Goal: Subscribe to service/newsletter

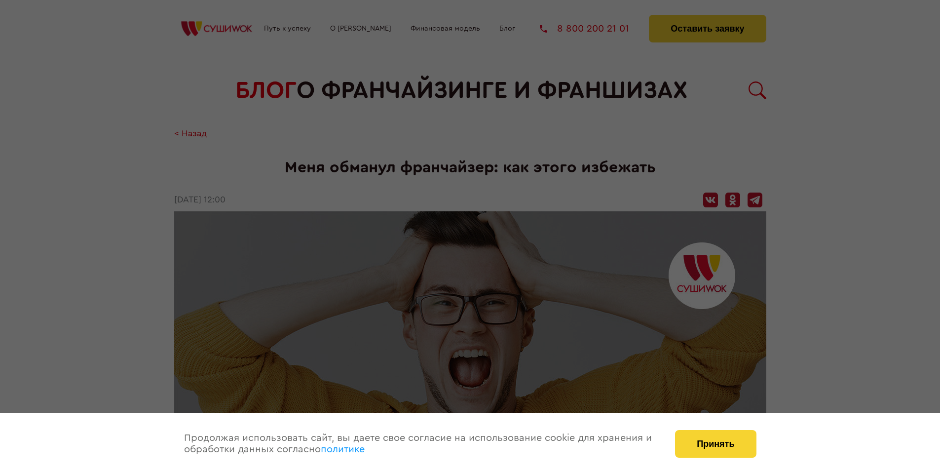
scroll to position [1680, 0]
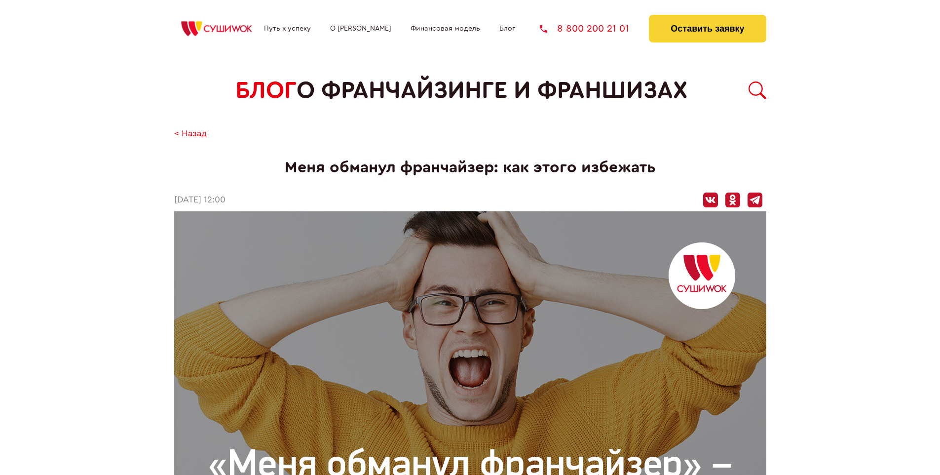
scroll to position [1680, 0]
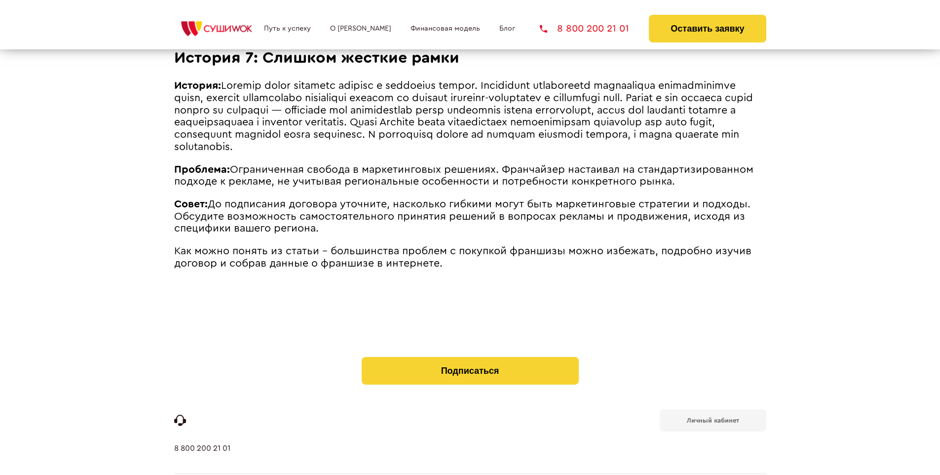
click at [712, 417] on b "Личный кабинет" at bounding box center [713, 420] width 52 height 6
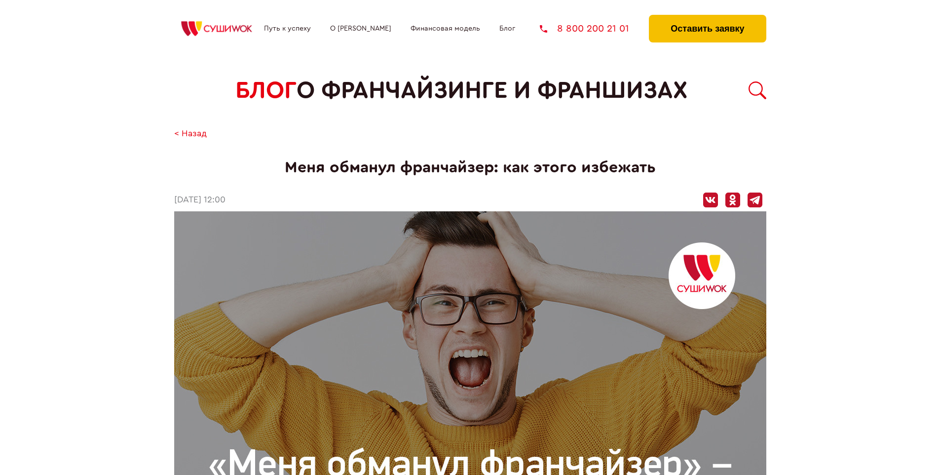
click at [707, 17] on button "Оставить заявку" at bounding box center [707, 29] width 117 height 28
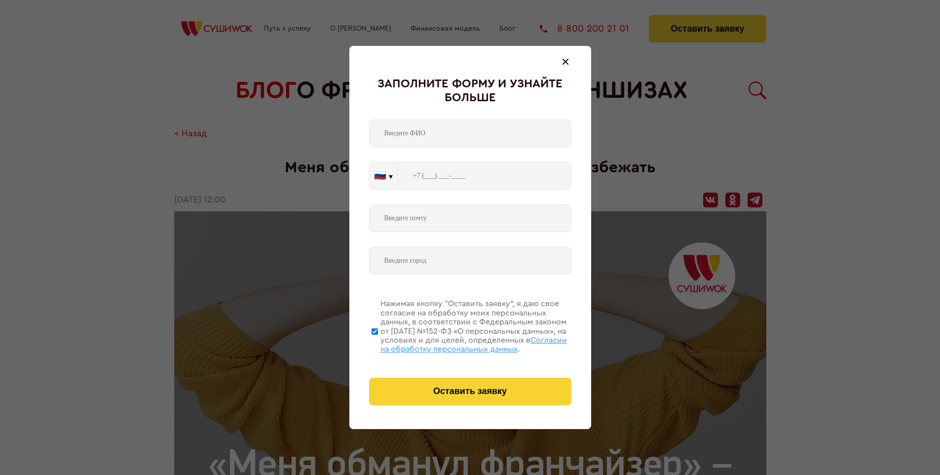
click at [457, 343] on span "Согласии на обработку персональных данных" at bounding box center [473, 344] width 187 height 17
click at [378, 343] on input "Нажимая кнопку “Оставить заявку”, я даю свое согласие на обработку моих персона…" at bounding box center [375, 331] width 6 height 79
checkbox input "false"
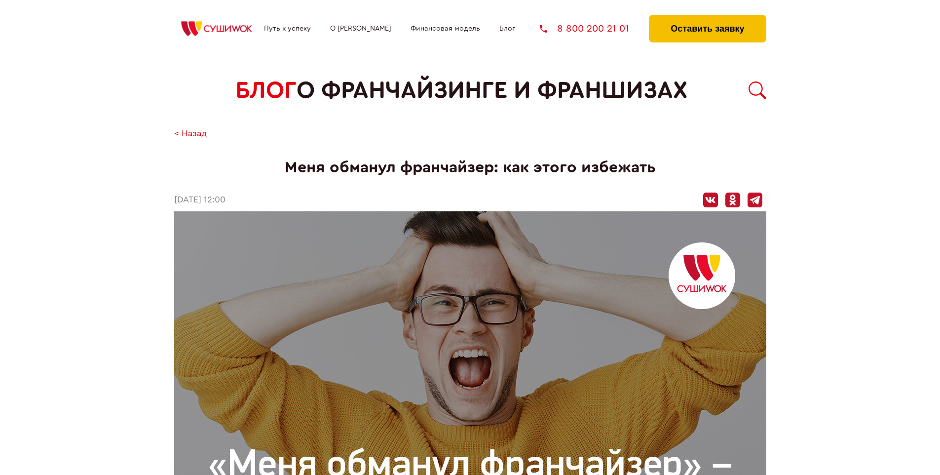
click at [707, 17] on button "Оставить заявку" at bounding box center [707, 29] width 117 height 28
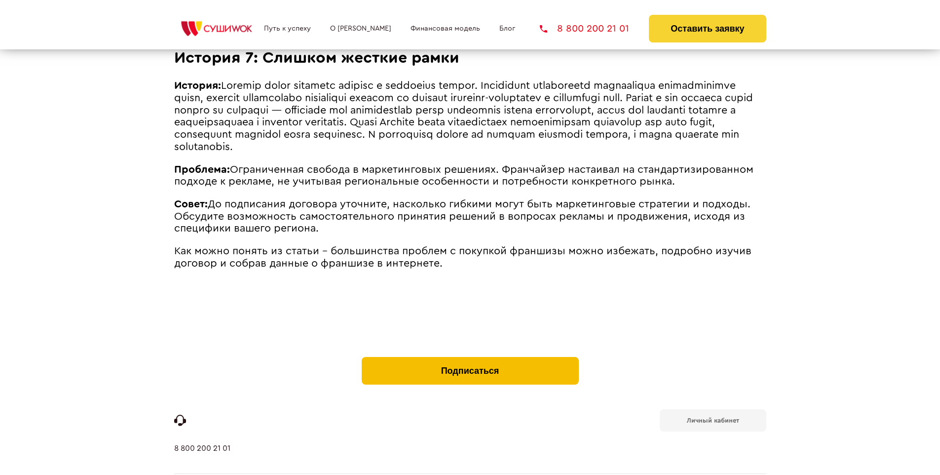
click at [470, 357] on button "Подписаться" at bounding box center [470, 371] width 217 height 28
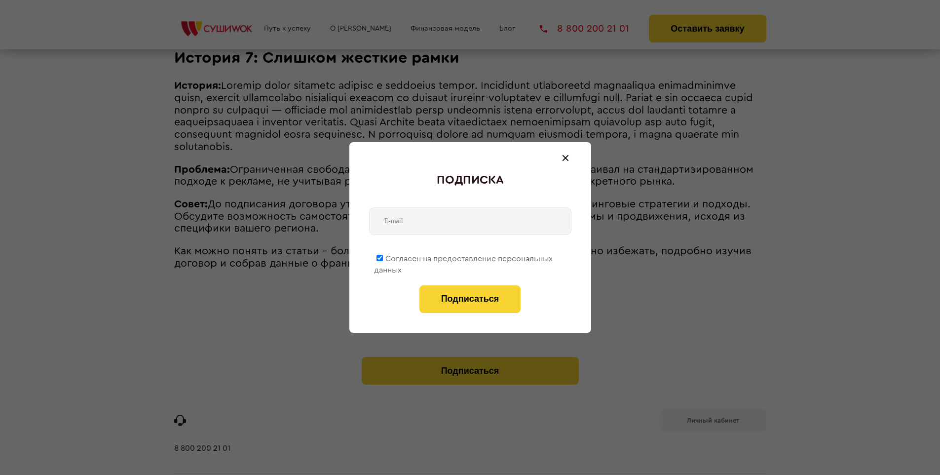
click at [464, 257] on span "Согласен на предоставление персональных данных" at bounding box center [463, 264] width 179 height 19
click at [383, 257] on input "Согласен на предоставление персональных данных" at bounding box center [379, 258] width 6 height 6
checkbox input "false"
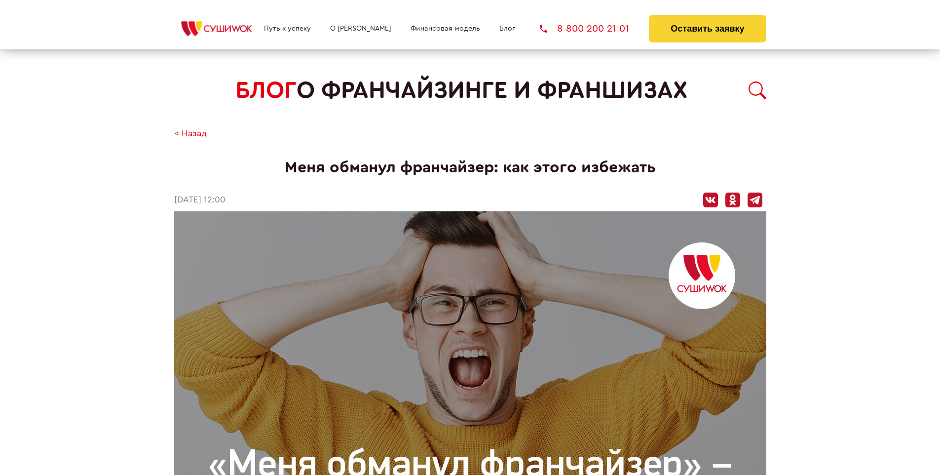
scroll to position [1680, 0]
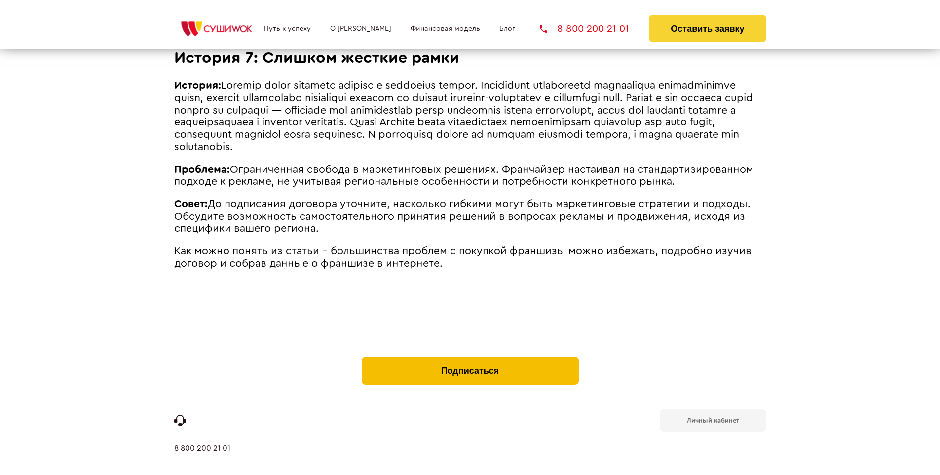
click at [470, 357] on button "Подписаться" at bounding box center [470, 371] width 217 height 28
